Goal: Navigation & Orientation: Find specific page/section

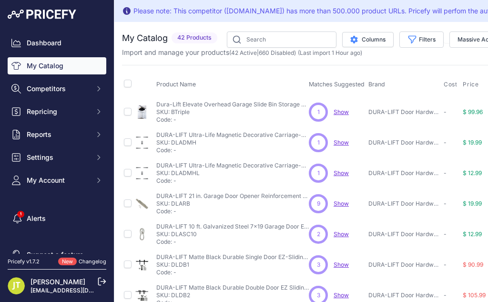
click at [342, 111] on span "Show" at bounding box center [341, 111] width 15 height 7
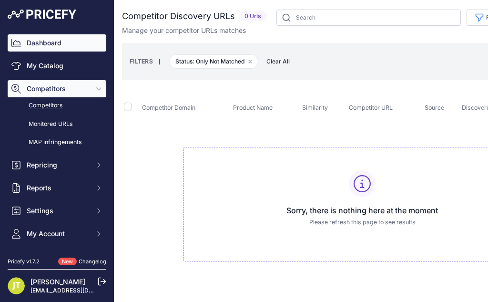
click at [67, 40] on link "Dashboard" at bounding box center [57, 42] width 99 height 17
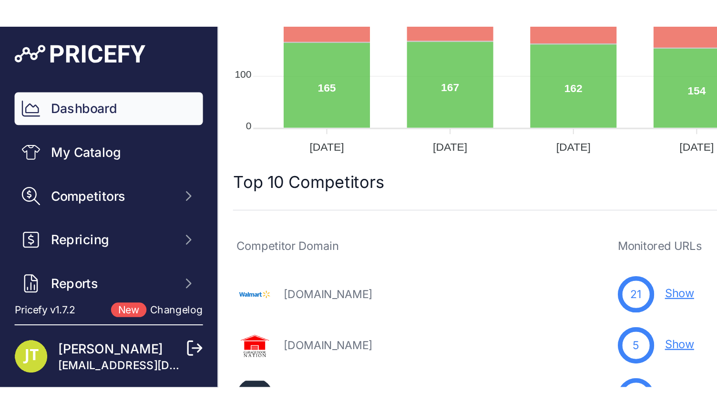
scroll to position [262, 0]
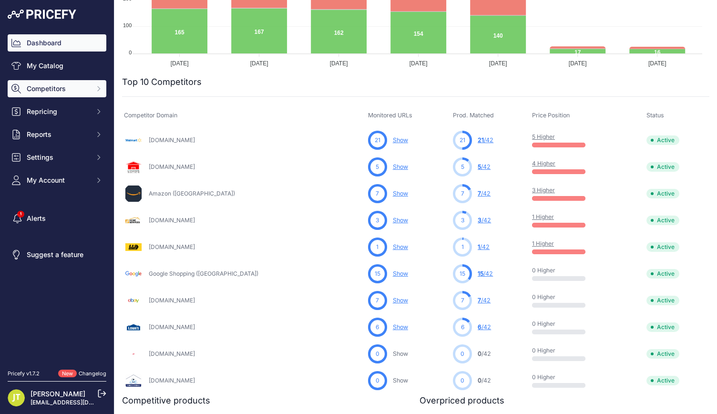
click at [72, 93] on button "Competitors" at bounding box center [57, 88] width 99 height 17
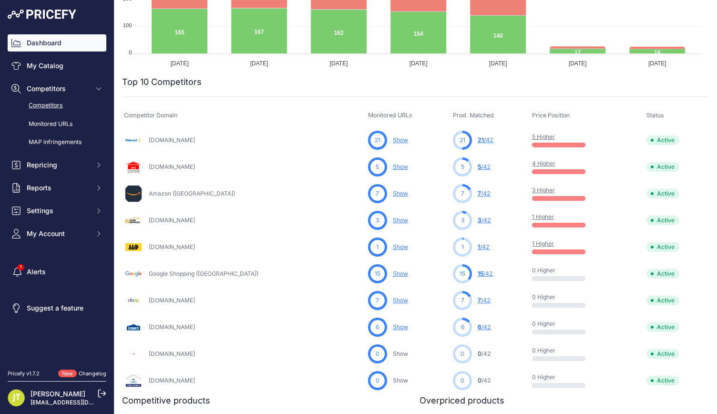
click at [65, 109] on link "Competitors" at bounding box center [57, 105] width 99 height 17
click at [54, 103] on link "Competitors" at bounding box center [57, 105] width 99 height 17
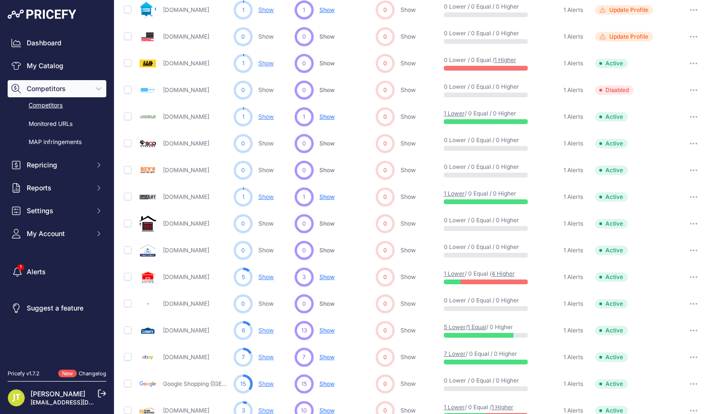
scroll to position [252, 0]
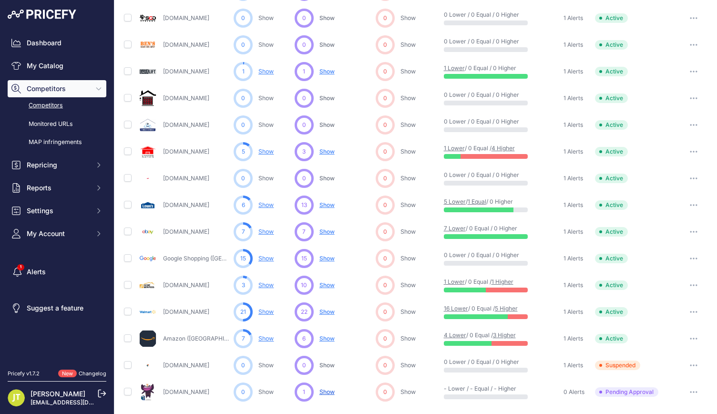
click at [322, 284] on span "Show" at bounding box center [327, 284] width 15 height 7
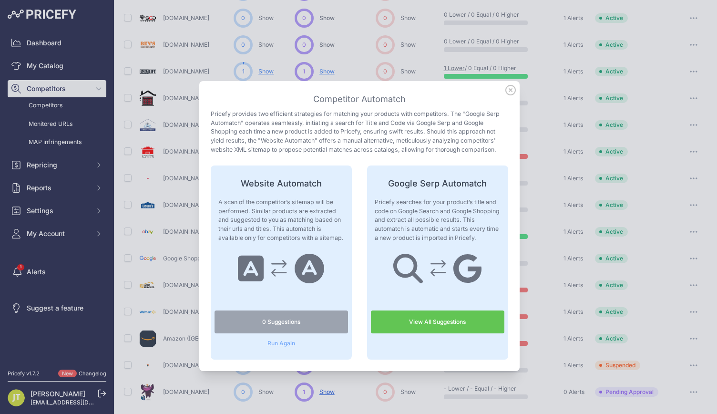
click at [456, 331] on link "View All Suggestions" at bounding box center [438, 322] width 134 height 23
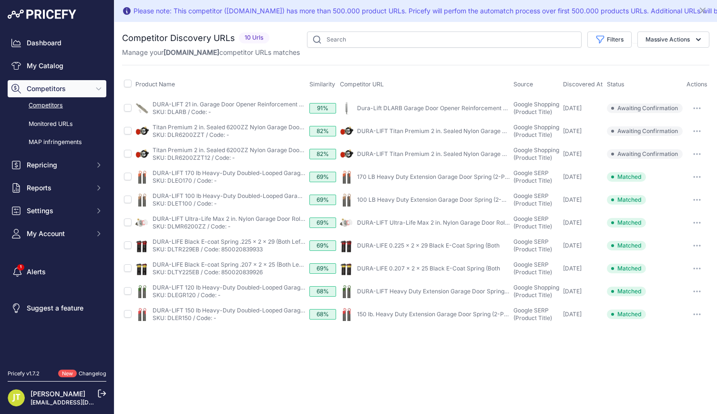
click at [381, 108] on link "Dura-Lift DLARB Garage Door Opener Reinforcement Bracket Kit" at bounding box center [445, 107] width 176 height 7
click at [414, 313] on link "150 lb. Heavy Duty Extension Garage Door Spring (2-Pack)" at bounding box center [436, 314] width 159 height 7
click at [88, 73] on link "My Catalog" at bounding box center [57, 65] width 99 height 17
click at [73, 64] on link "My Catalog" at bounding box center [57, 65] width 99 height 17
